Goal: Task Accomplishment & Management: Manage account settings

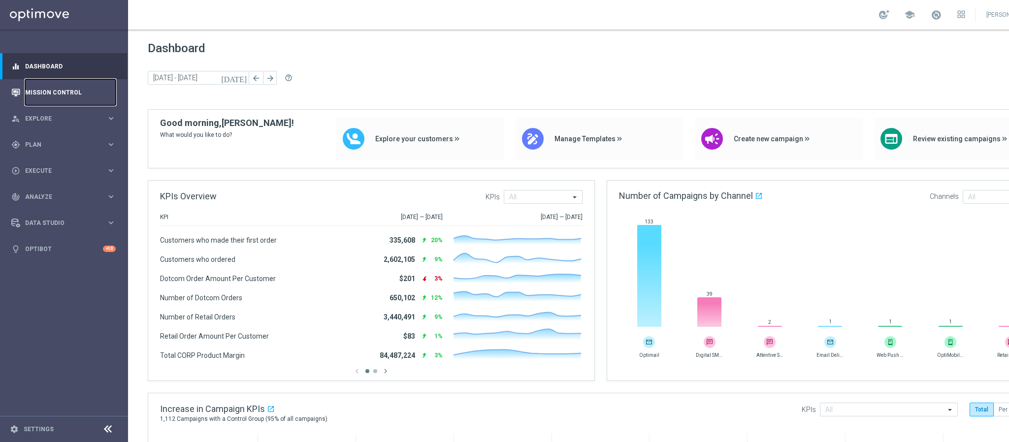
click at [53, 92] on link "Mission Control" at bounding box center [70, 92] width 91 height 26
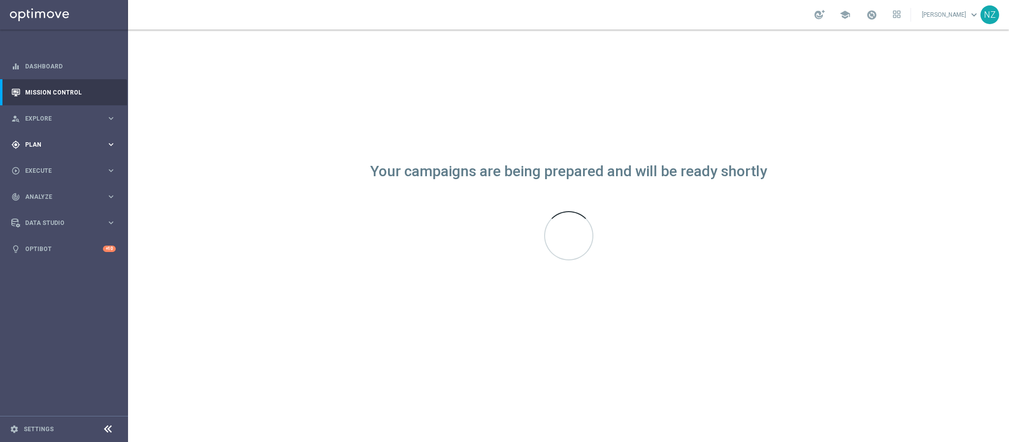
click at [30, 142] on span "Plan" at bounding box center [65, 145] width 81 height 6
click at [40, 144] on span "Plan" at bounding box center [65, 145] width 81 height 6
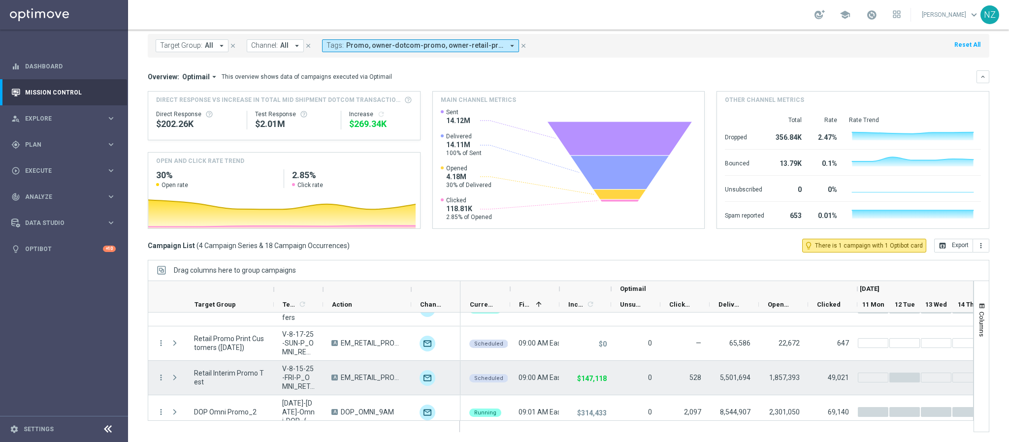
scroll to position [30, 0]
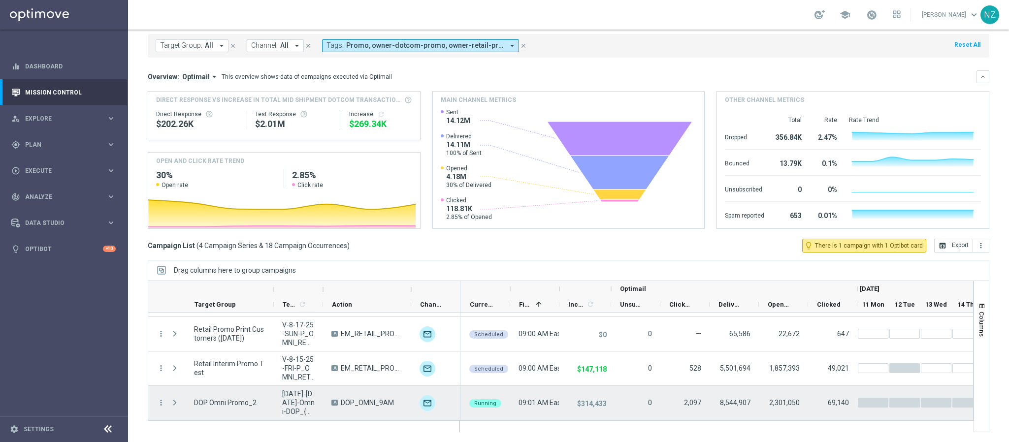
drag, startPoint x: 174, startPoint y: 404, endPoint x: 284, endPoint y: 373, distance: 113.6
click at [174, 404] on span "Press SPACE to select this row." at bounding box center [174, 403] width 9 height 8
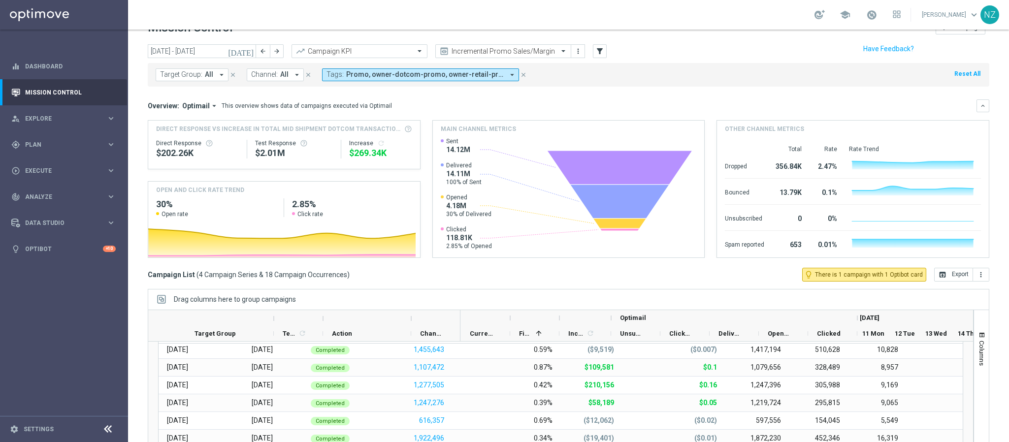
scroll to position [0, 0]
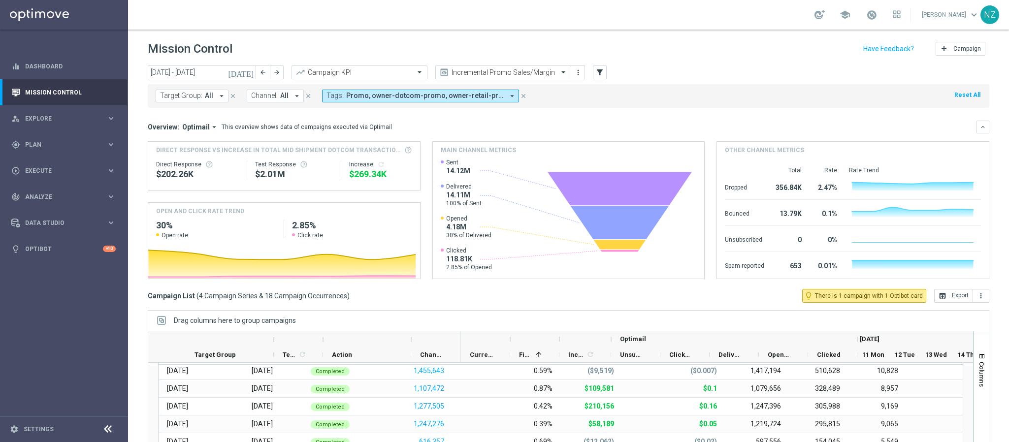
click at [255, 70] on button "today" at bounding box center [241, 72] width 30 height 15
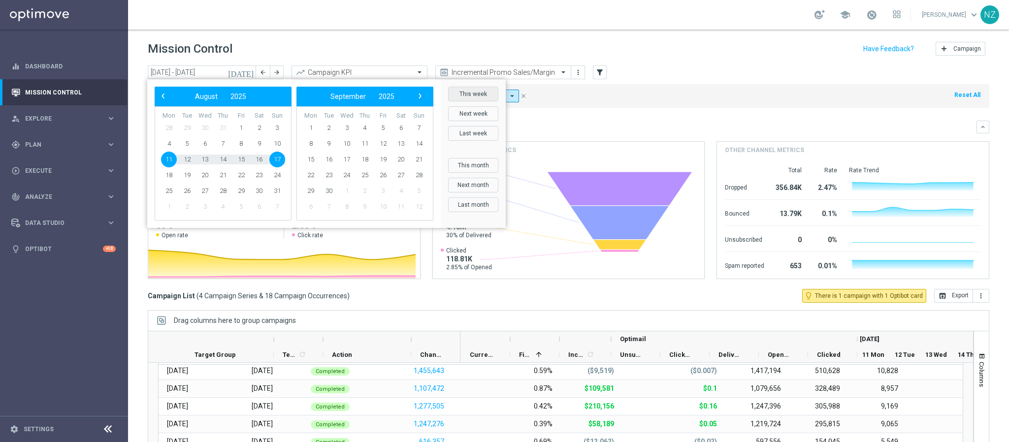
click at [473, 96] on button "This week" at bounding box center [473, 94] width 50 height 15
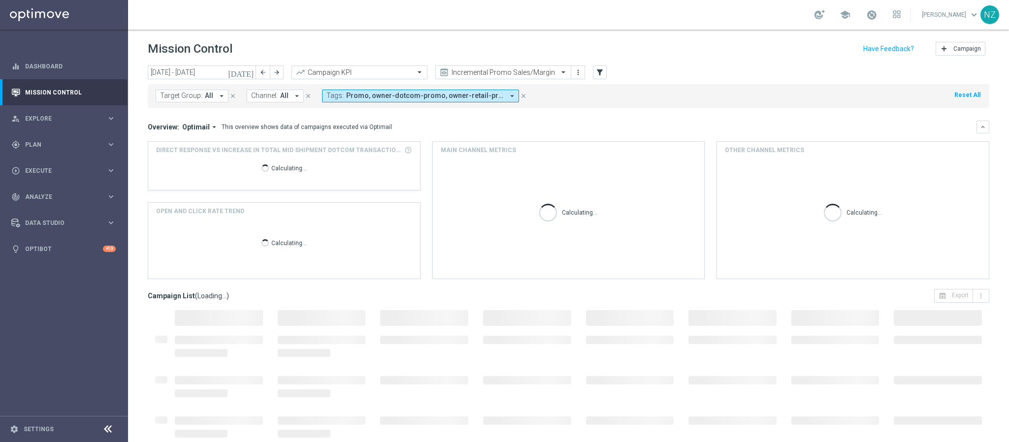
type input "18 Aug 2025 - 24 Aug 2025"
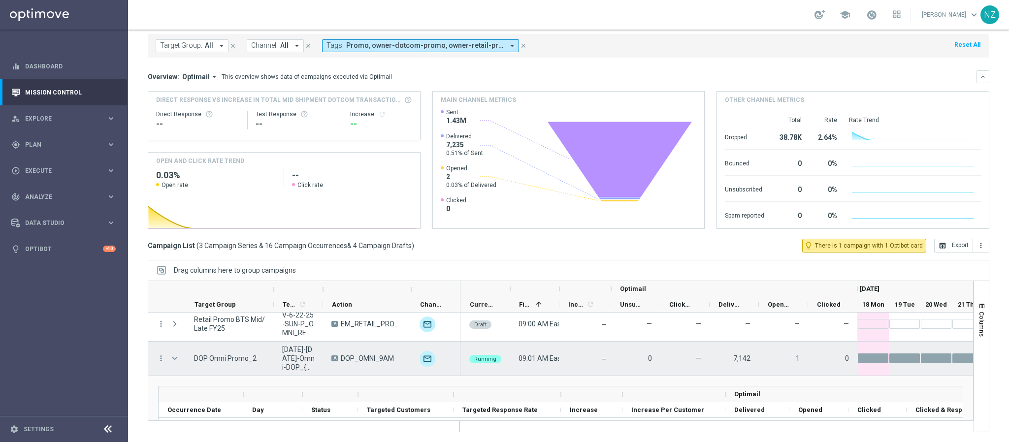
scroll to position [252, 0]
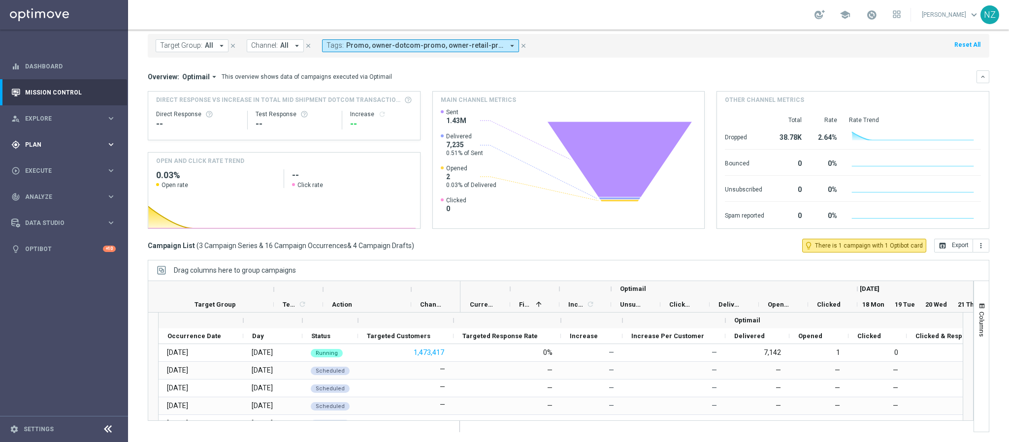
click at [31, 149] on div "gps_fixed Plan keyboard_arrow_right" at bounding box center [63, 144] width 127 height 26
click at [52, 192] on span "Templates" at bounding box center [61, 194] width 70 height 6
click at [52, 213] on div "Optimail" at bounding box center [79, 209] width 96 height 15
click at [46, 209] on link "Optimail" at bounding box center [67, 209] width 72 height 8
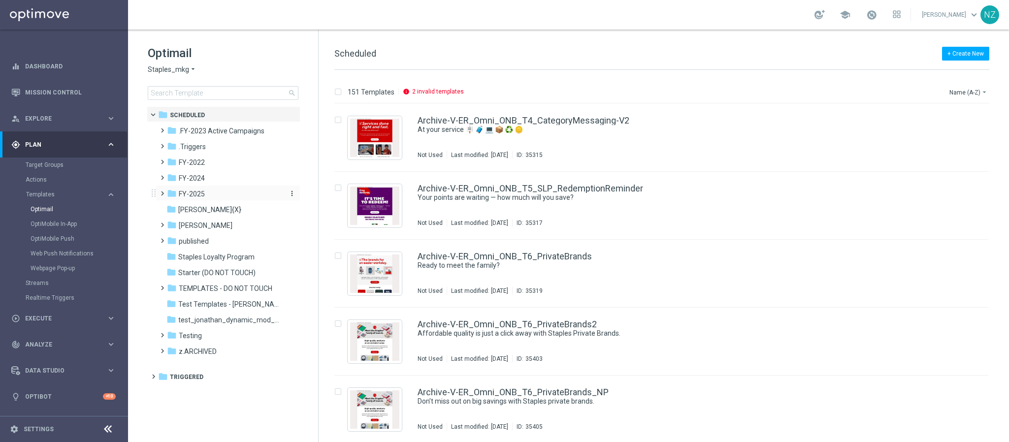
click at [192, 198] on span "FY-2025" at bounding box center [192, 193] width 26 height 9
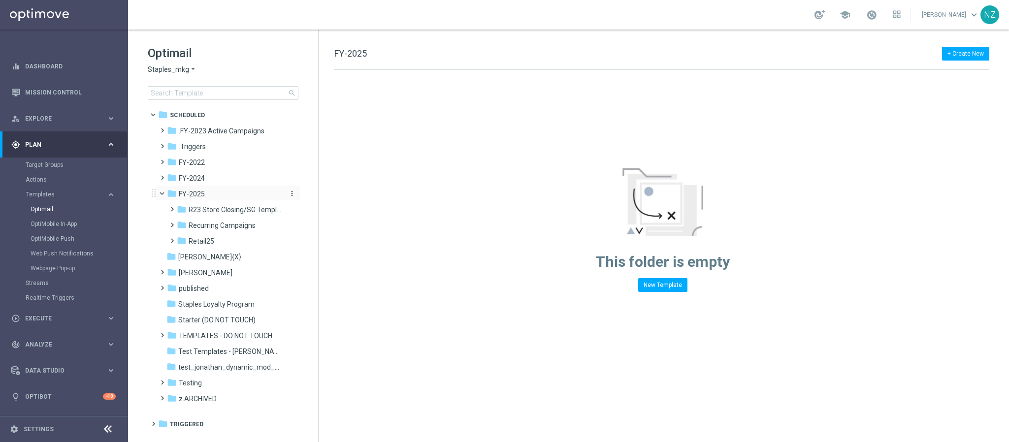
click at [188, 195] on span "FY-2025" at bounding box center [192, 193] width 26 height 9
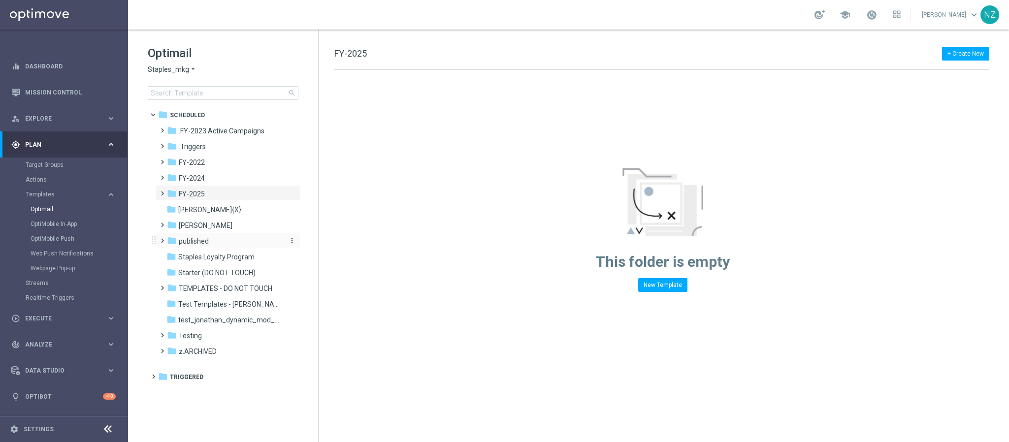
click at [192, 241] on span "published" at bounding box center [194, 241] width 30 height 9
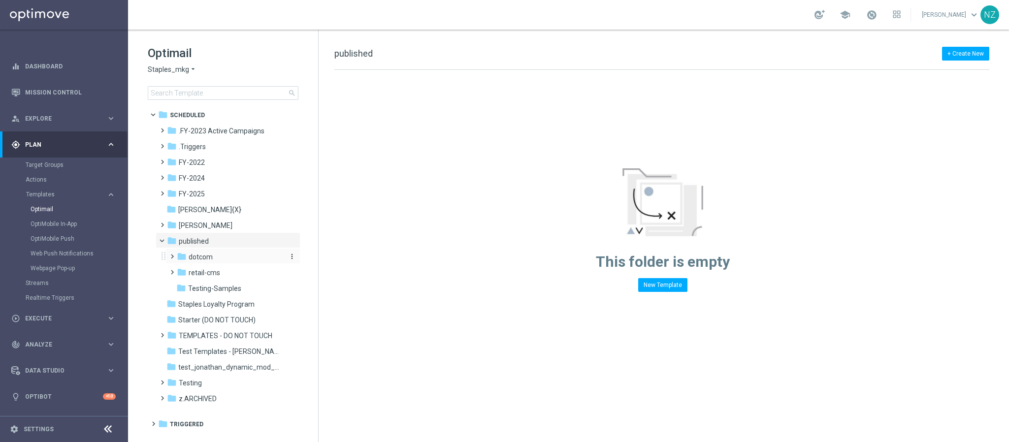
click at [201, 256] on span "dotcom" at bounding box center [201, 256] width 24 height 9
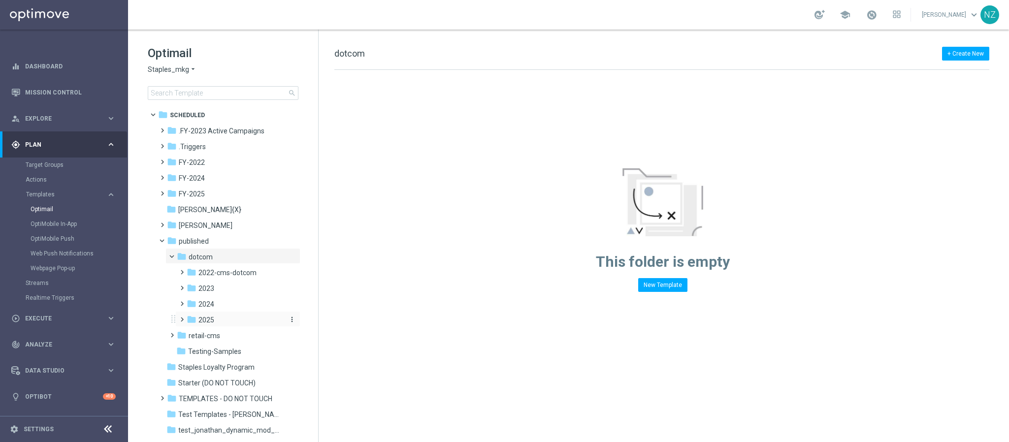
click at [215, 322] on div "folder 2025" at bounding box center [235, 320] width 96 height 11
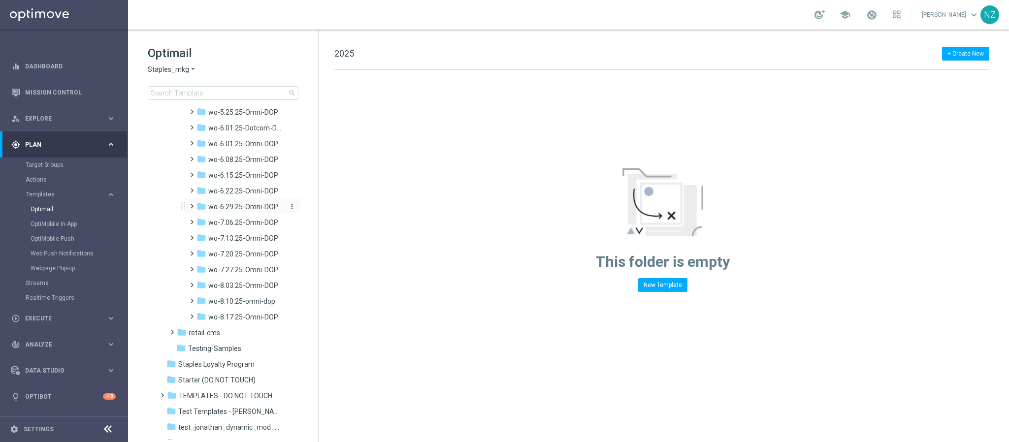
scroll to position [889, 0]
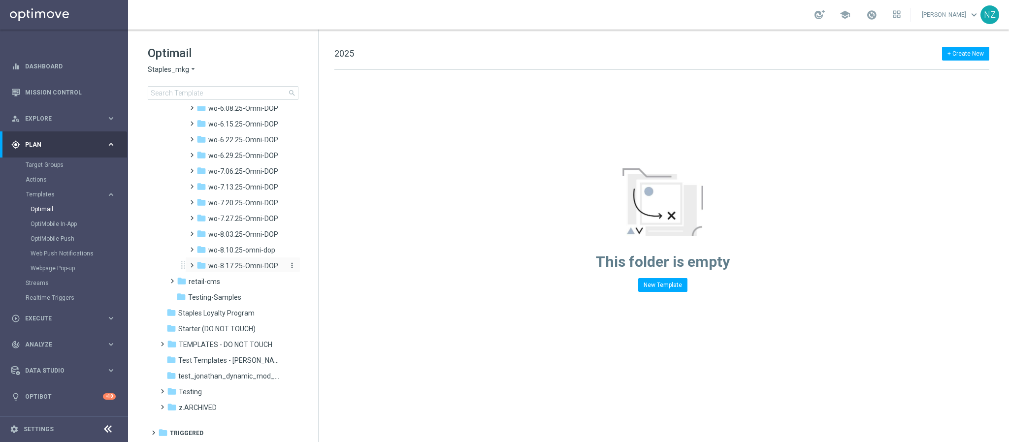
click at [253, 265] on span "wo-8.17.25-Omni-DOP" at bounding box center [243, 265] width 70 height 9
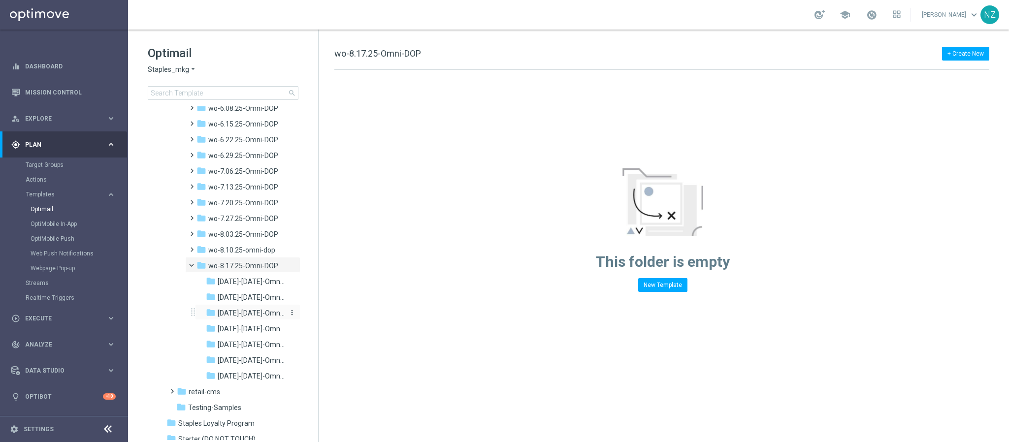
click at [250, 309] on span "8.19.25-Tuesday-Omni-DOP_{X}" at bounding box center [251, 313] width 67 height 9
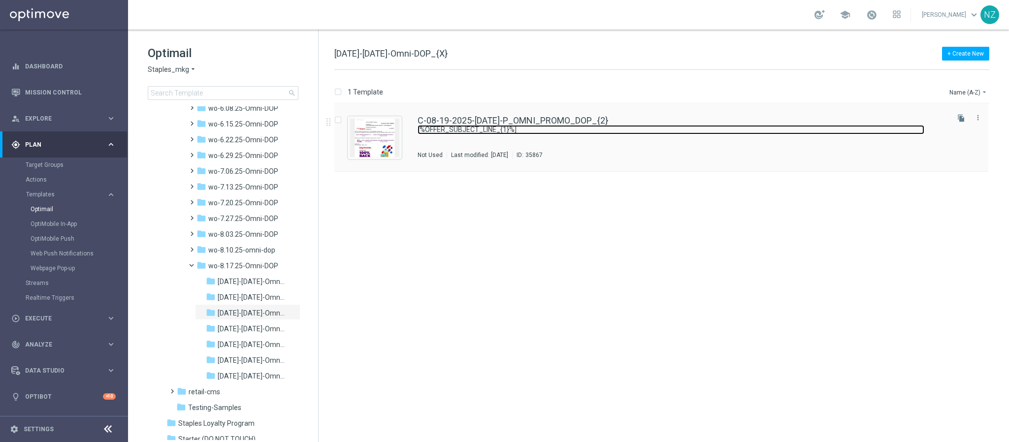
click at [669, 133] on link "[%OFFER_SUBJECT_LINE_{1}%]" at bounding box center [670, 129] width 506 height 9
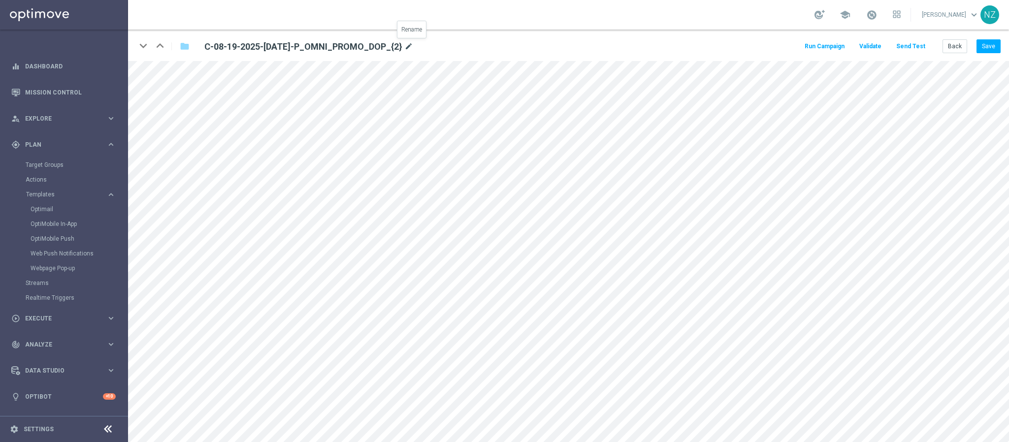
click at [412, 46] on icon "mode_edit" at bounding box center [408, 47] width 9 height 12
click at [347, 44] on input "C-08-19-2025-Tuesday-P_OMNI_PROMO_DOP_{2}" at bounding box center [319, 46] width 244 height 14
click at [338, 44] on input "C-08-19-2025-Tuesday-P_OMNI_PROMO_DOP_{2}" at bounding box center [319, 46] width 244 height 14
click at [356, 46] on input "C-08-19-2025-Tuesday-P_OMNI_PROMO_DOP_{2}" at bounding box center [319, 46] width 244 height 14
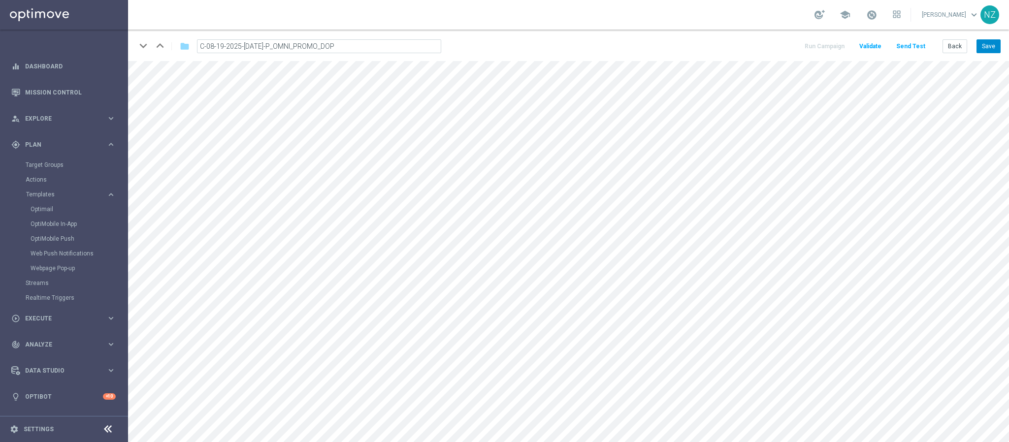
click at [984, 43] on button "Save" at bounding box center [988, 46] width 24 height 14
type input "C-08-19-2025-Tuesday-P_OMNI_PROMO_DOP_{3}"
click at [58, 94] on link "Mission Control" at bounding box center [70, 92] width 91 height 26
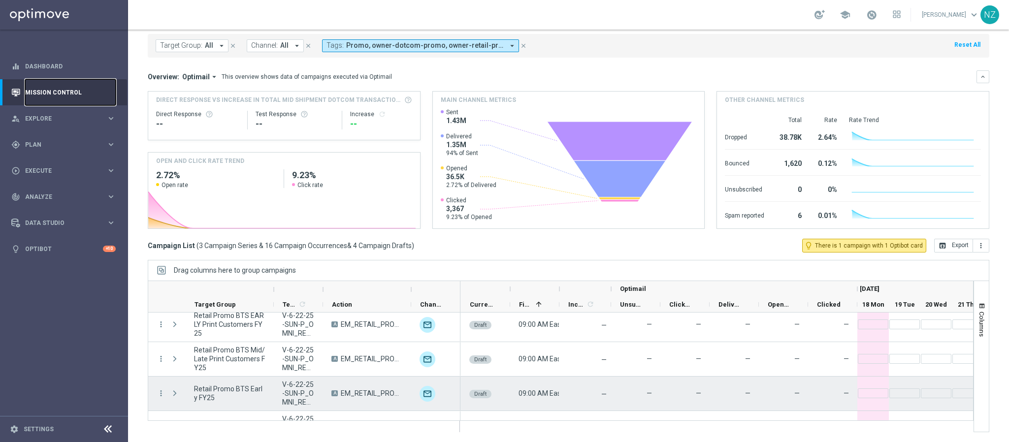
scroll to position [133, 0]
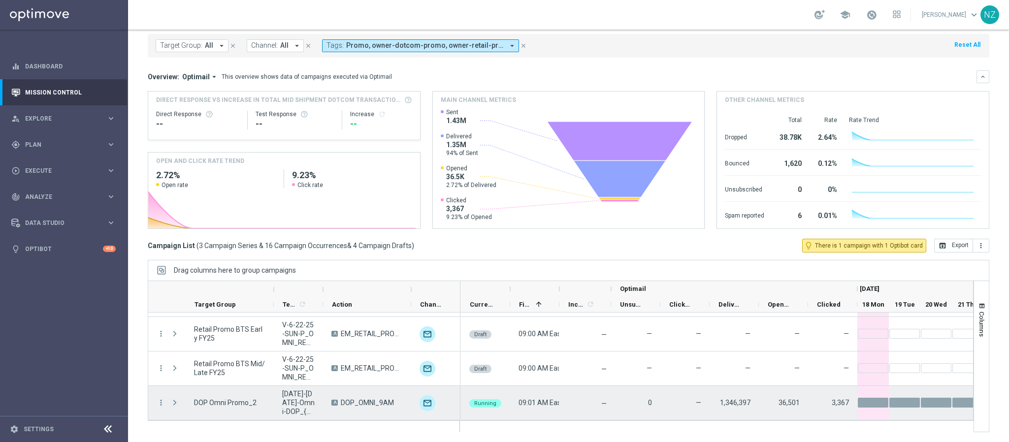
click at [170, 402] on span "Press SPACE to select this row." at bounding box center [174, 403] width 9 height 8
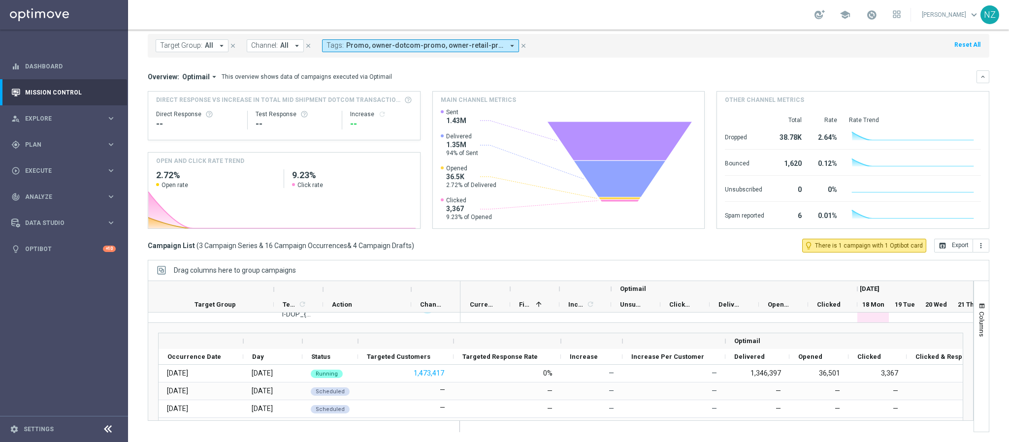
scroll to position [207, 0]
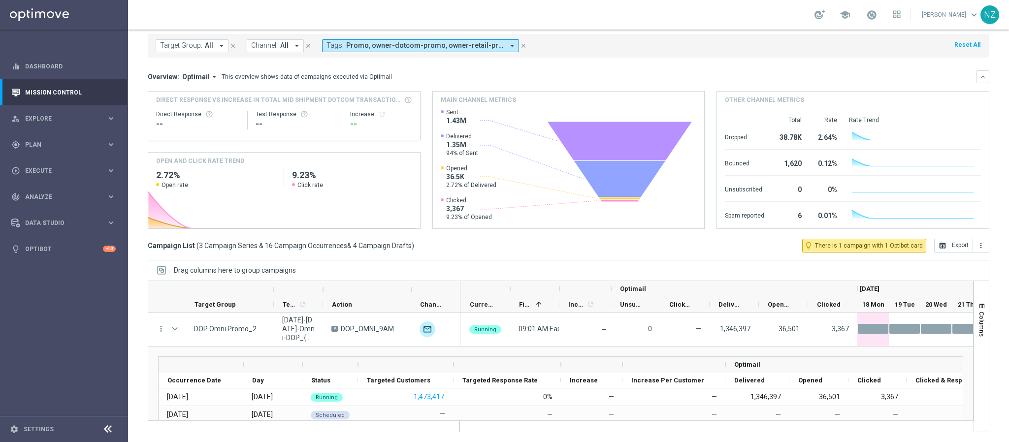
drag, startPoint x: 737, startPoint y: 434, endPoint x: 752, endPoint y: 433, distance: 14.8
click at [752, 433] on ag-grid-angular "Drag columns here to group campaigns Drag here to set column labels" at bounding box center [568, 351] width 841 height 182
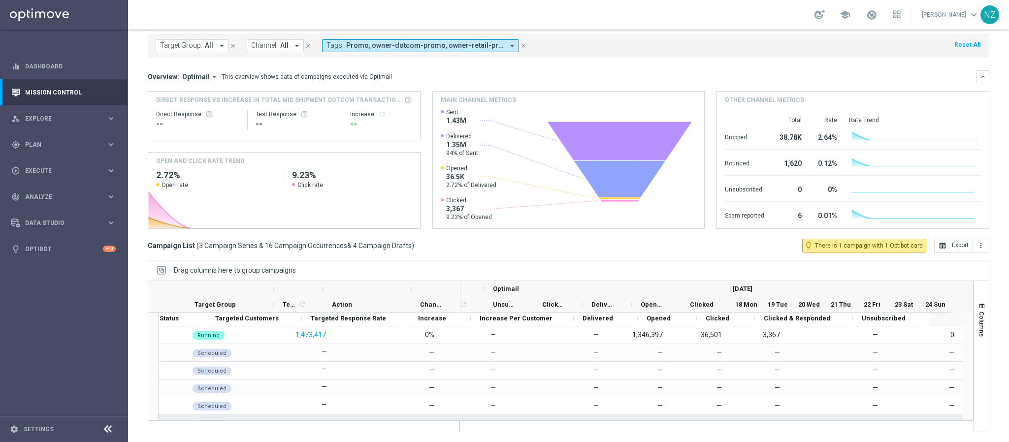
scroll to position [245, 0]
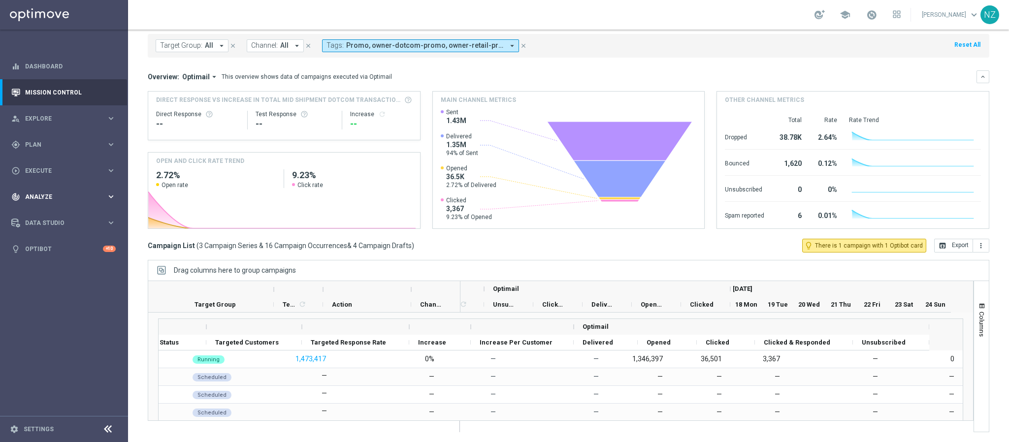
click at [63, 194] on span "Analyze" at bounding box center [65, 197] width 81 height 6
click at [56, 290] on span "BI Studio" at bounding box center [61, 291] width 70 height 6
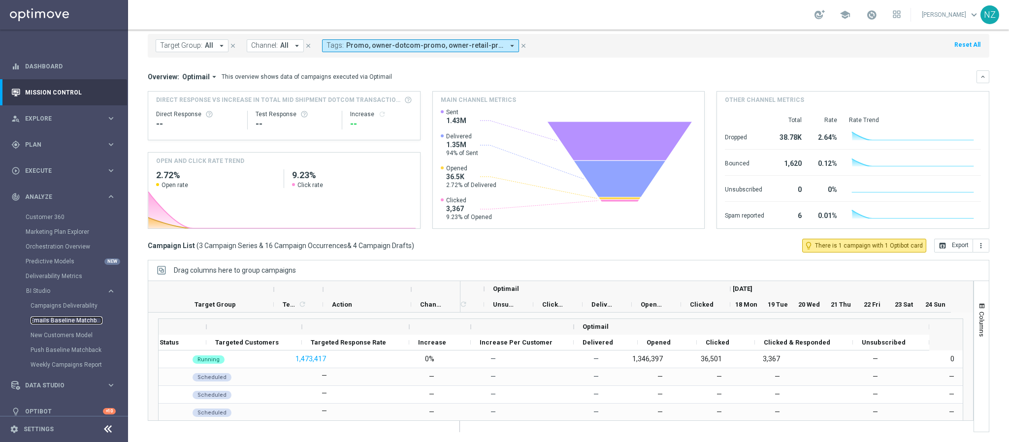
click at [61, 322] on link "Emails Baseline Matchback" at bounding box center [67, 320] width 72 height 8
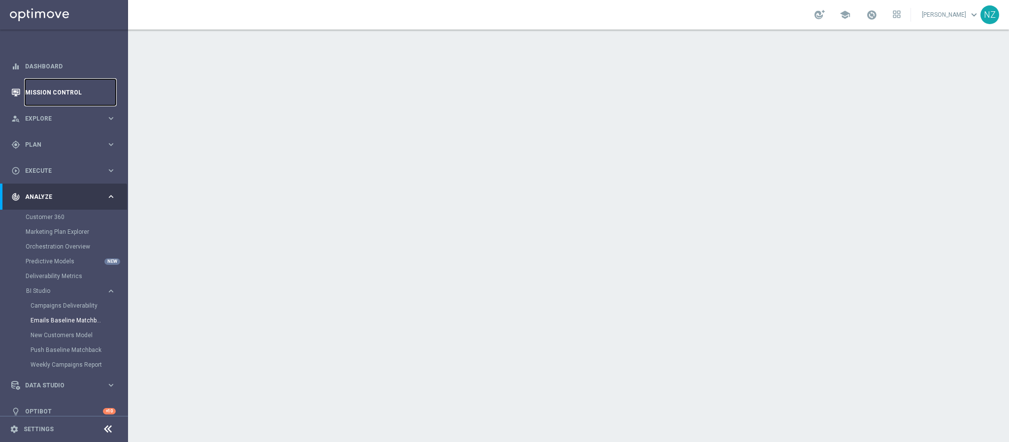
click at [58, 92] on link "Mission Control" at bounding box center [70, 92] width 91 height 26
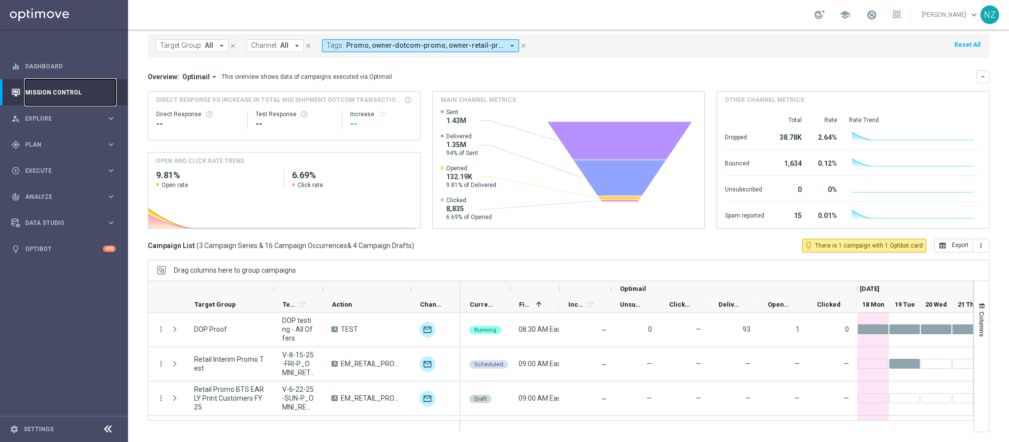
scroll to position [133, 0]
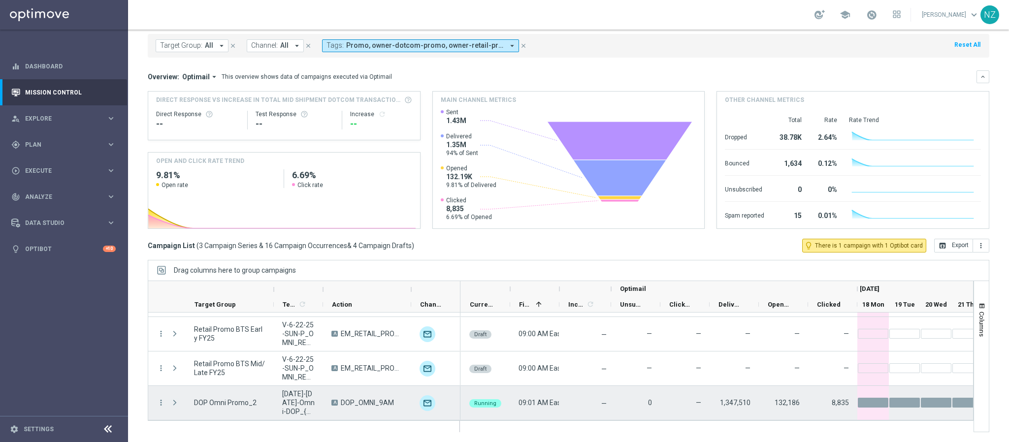
click at [175, 400] on span "Press SPACE to select this row." at bounding box center [174, 403] width 9 height 8
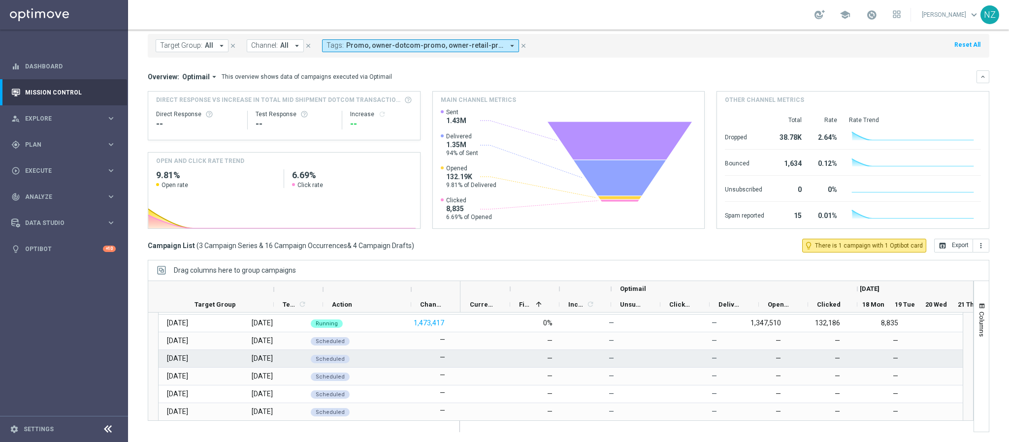
scroll to position [207, 0]
